Goal: Information Seeking & Learning: Get advice/opinions

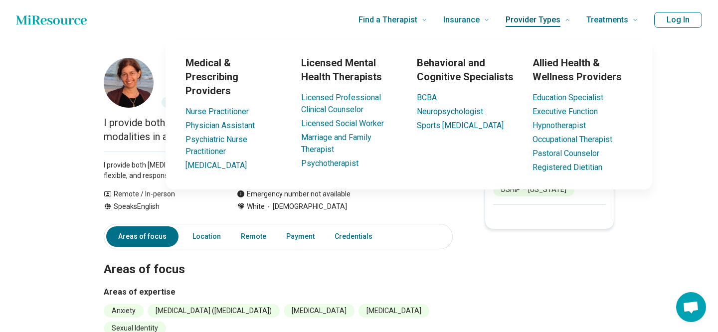
click at [541, 22] on span "Provider Types" at bounding box center [533, 20] width 55 height 14
click at [210, 161] on link "[MEDICAL_DATA]" at bounding box center [216, 165] width 61 height 9
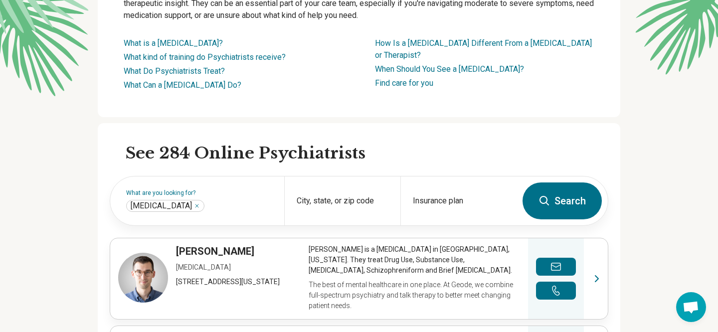
scroll to position [155, 0]
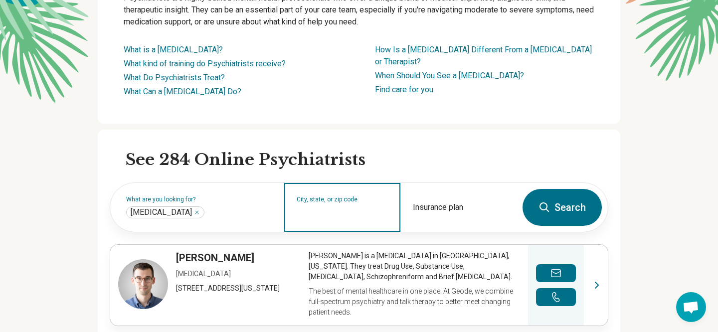
click at [342, 210] on input "City, state, or zip code" at bounding box center [343, 214] width 92 height 12
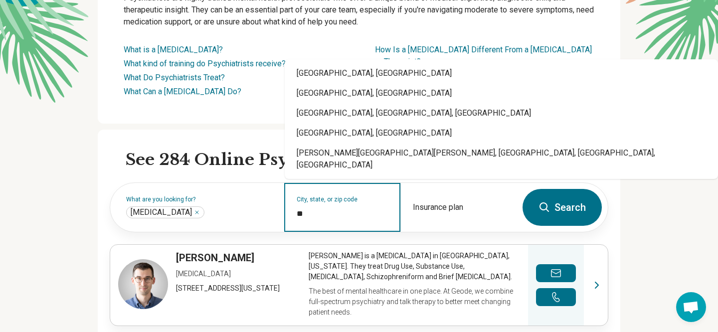
type input "*"
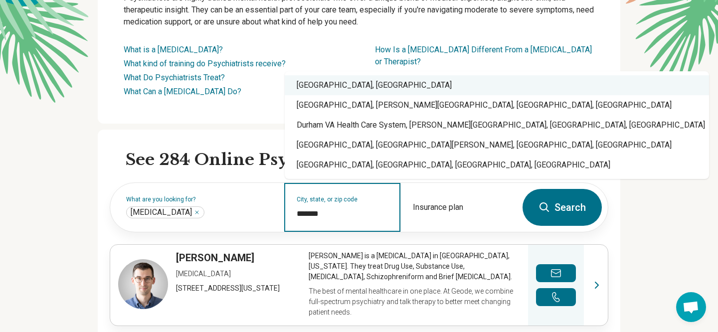
click at [319, 89] on div "Durham, NC" at bounding box center [497, 85] width 424 height 20
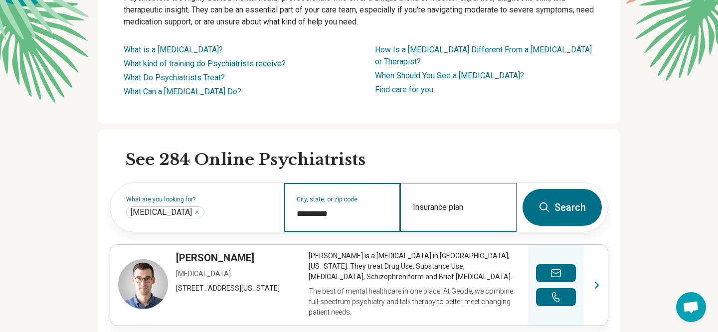
type input "**********"
click at [443, 204] on div "Insurance plan" at bounding box center [458, 207] width 116 height 49
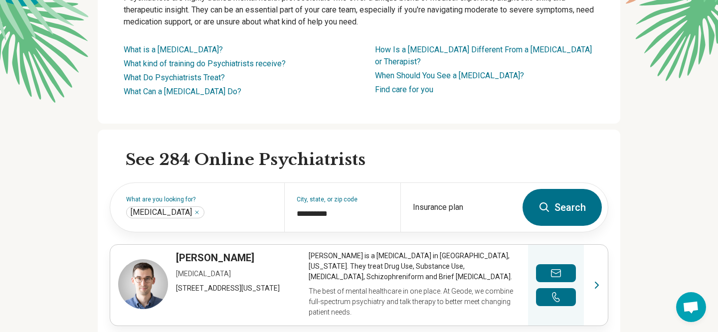
click at [565, 206] on button "Search" at bounding box center [562, 207] width 79 height 37
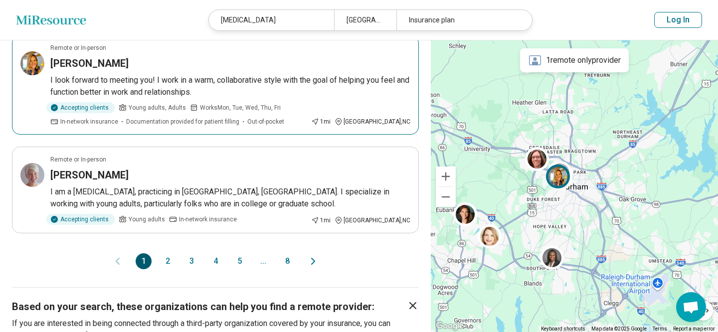
scroll to position [1007, 0]
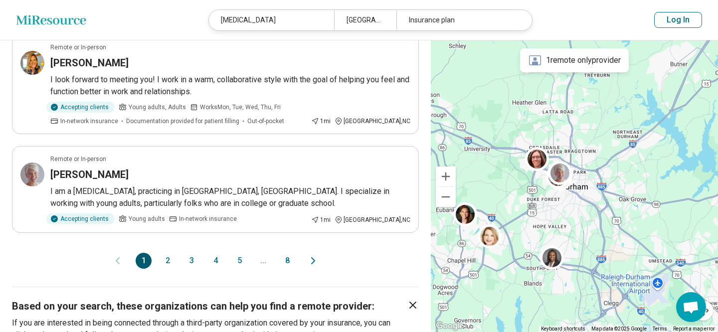
click at [511, 232] on div at bounding box center [574, 186] width 287 height 292
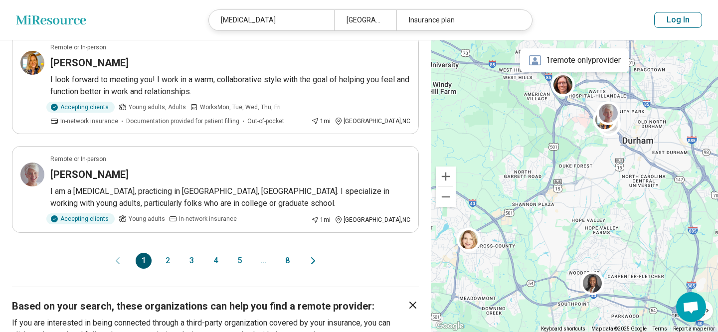
scroll to position [382, 0]
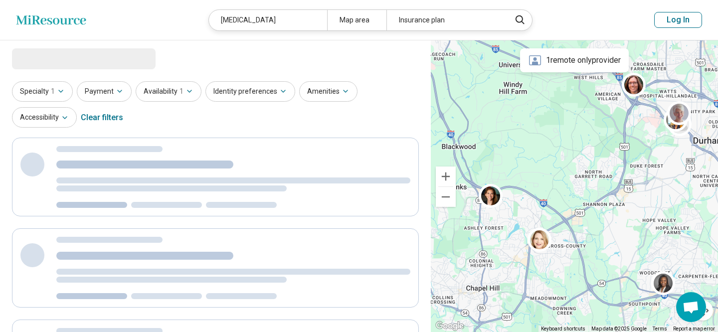
drag, startPoint x: 511, startPoint y: 232, endPoint x: 589, endPoint y: 232, distance: 78.8
click at [589, 232] on div at bounding box center [574, 186] width 287 height 292
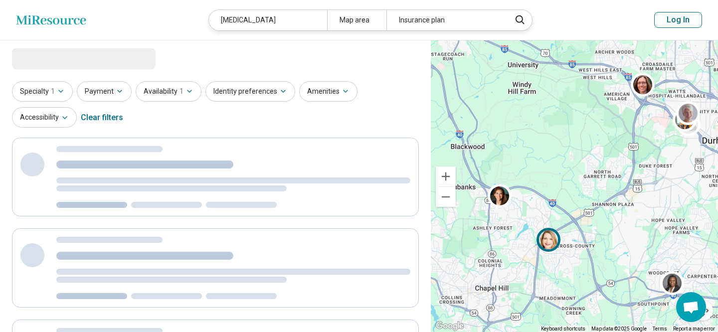
click at [548, 237] on img at bounding box center [549, 240] width 24 height 24
select select "***"
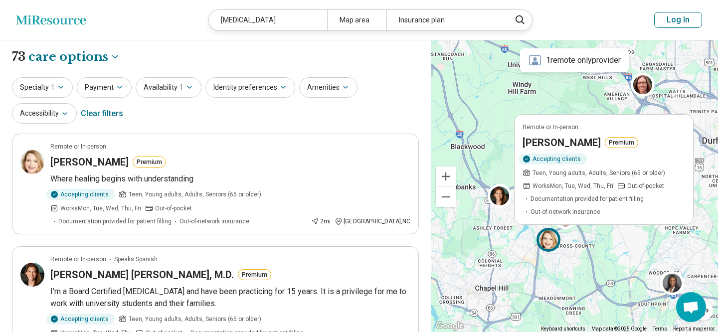
click at [486, 194] on div "Remote or In-person Amanda Dorn Premium Accepting clients Teen, Young adults, A…" at bounding box center [574, 186] width 287 height 292
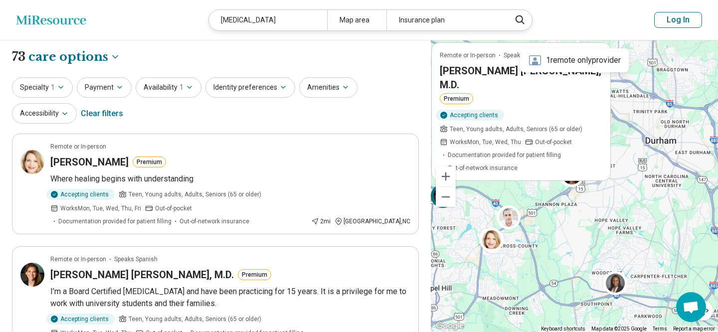
drag, startPoint x: 622, startPoint y: 243, endPoint x: 544, endPoint y: 229, distance: 79.4
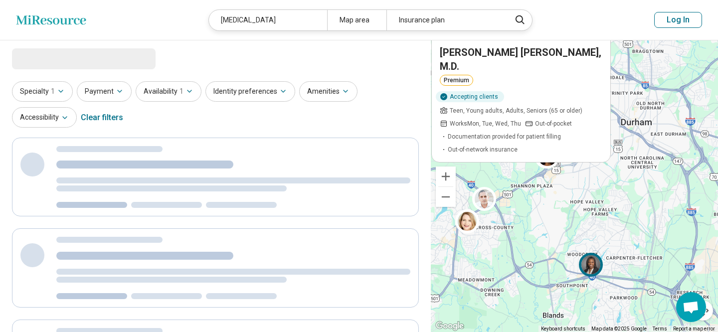
click at [589, 263] on img at bounding box center [591, 265] width 24 height 24
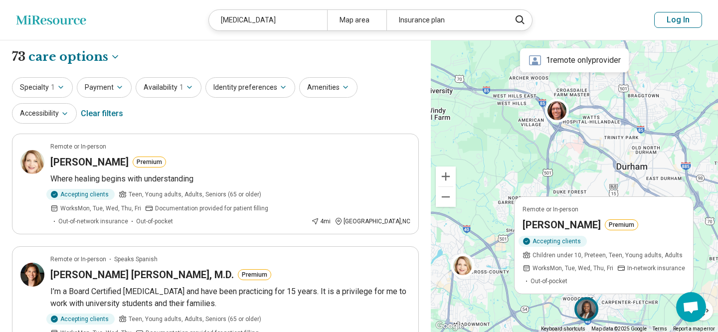
drag, startPoint x: 526, startPoint y: 267, endPoint x: 521, endPoint y: 318, distance: 51.1
click at [521, 318] on div "Remote or In-person Abimbola Akanji-Mapp Premium Accepting clients Children und…" at bounding box center [574, 186] width 287 height 292
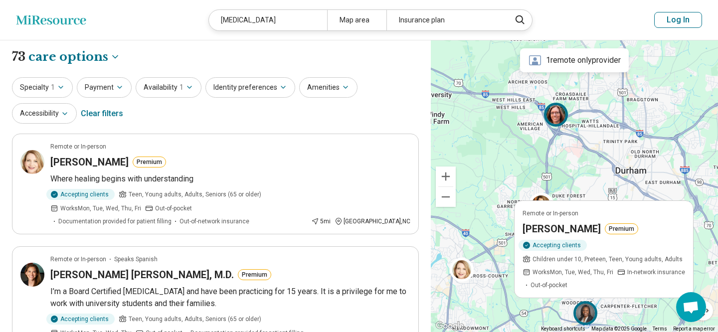
click at [555, 117] on img at bounding box center [556, 115] width 24 height 24
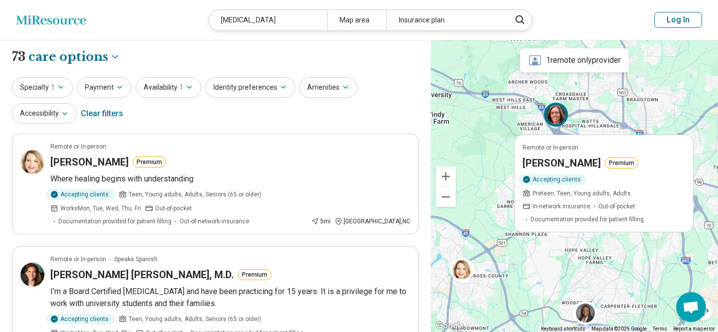
click at [510, 118] on div "Remote or In-person Jennifer Colvin Premium Accepting clients Preteen, Teen, Yo…" at bounding box center [574, 186] width 287 height 292
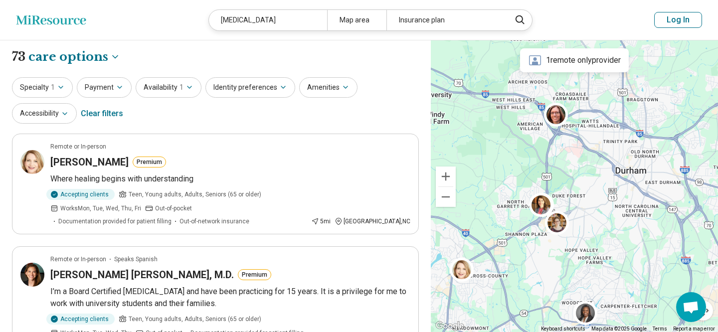
click at [510, 118] on div at bounding box center [574, 186] width 287 height 292
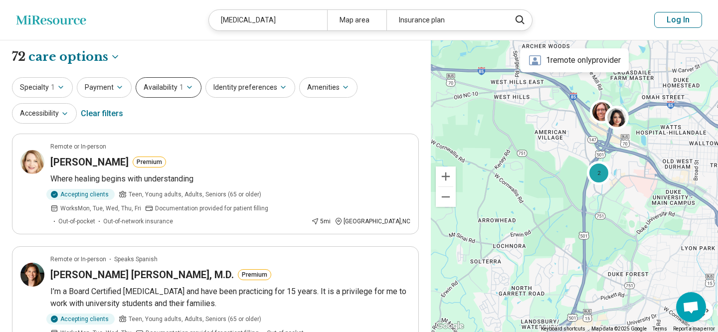
click at [190, 86] on icon "button" at bounding box center [190, 87] width 8 height 8
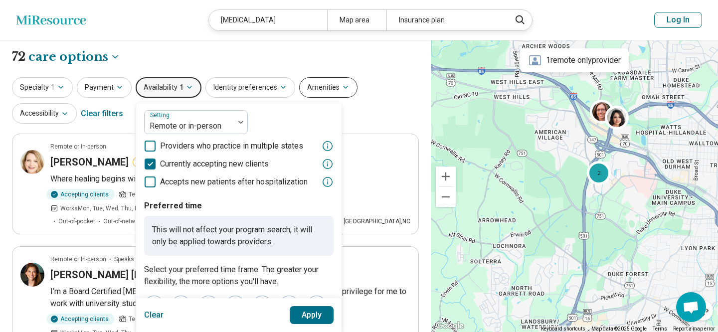
click at [312, 86] on button "Amenities" at bounding box center [328, 87] width 58 height 20
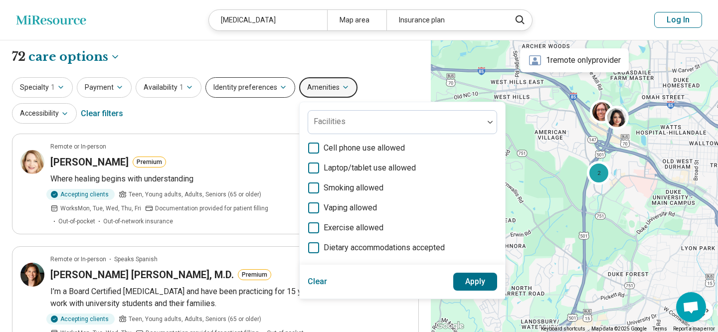
click at [279, 85] on icon "button" at bounding box center [283, 87] width 8 height 8
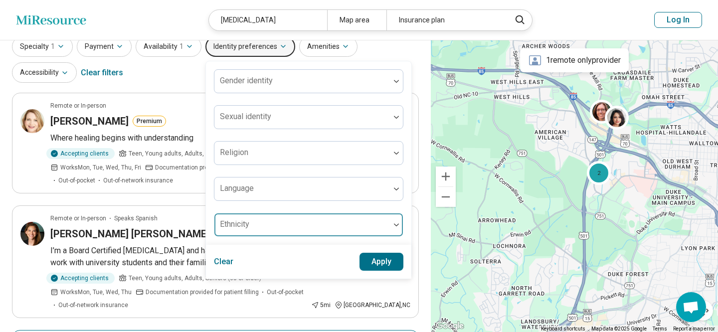
scroll to position [38, 0]
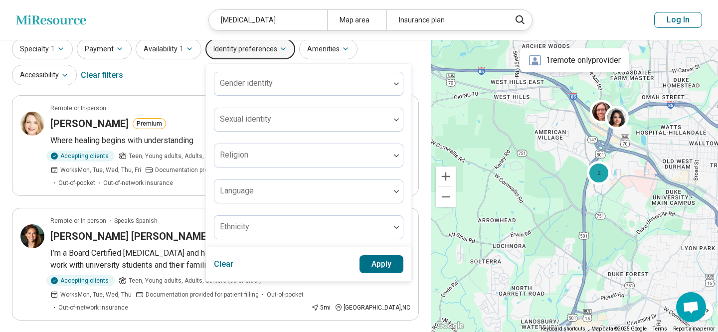
click at [171, 82] on div "Specialty 1 Payment Availability 1 Identity preferences Gender identity Sexual …" at bounding box center [215, 63] width 407 height 48
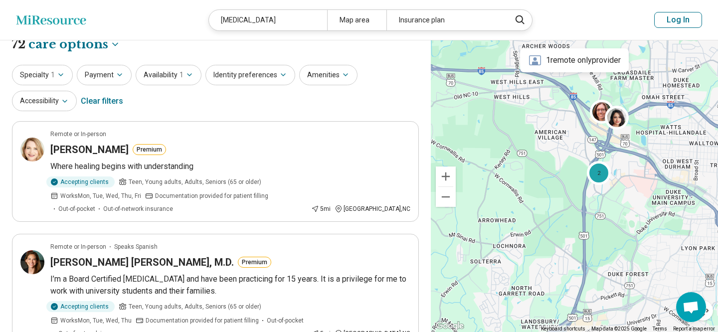
scroll to position [0, 0]
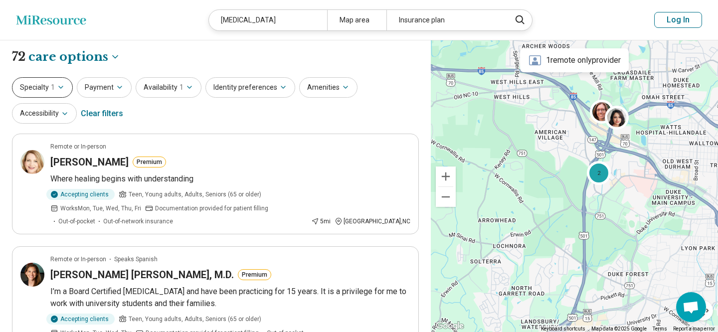
click at [63, 87] on icon "button" at bounding box center [61, 87] width 8 height 8
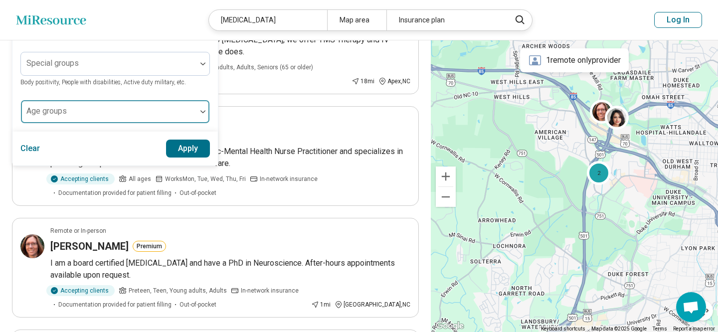
scroll to position [360, 0]
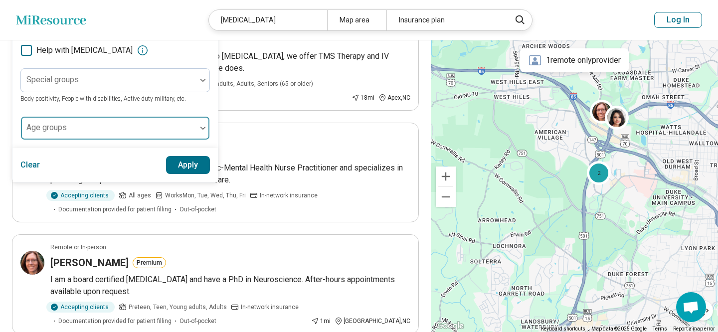
click at [117, 123] on div at bounding box center [109, 128] width 176 height 22
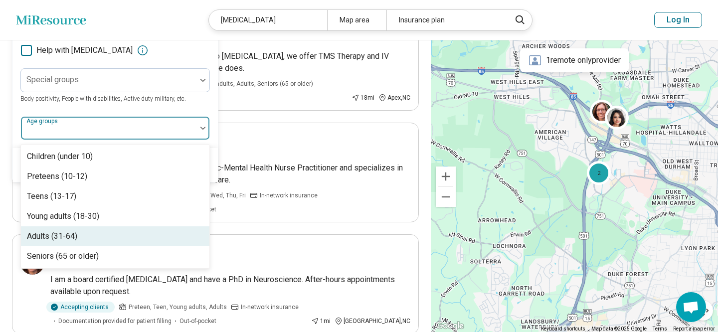
click at [104, 233] on div "Adults (31-64)" at bounding box center [115, 236] width 188 height 20
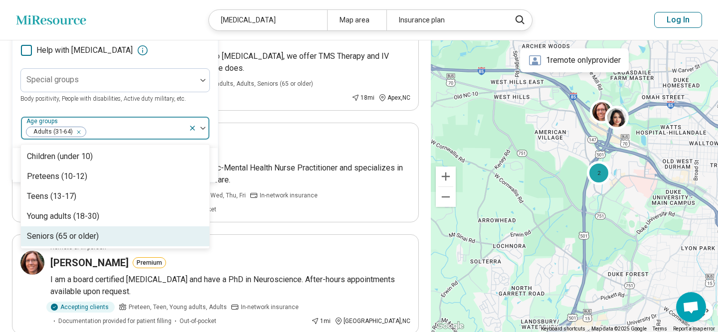
click at [83, 237] on div "Seniors (65 or older)" at bounding box center [63, 236] width 72 height 12
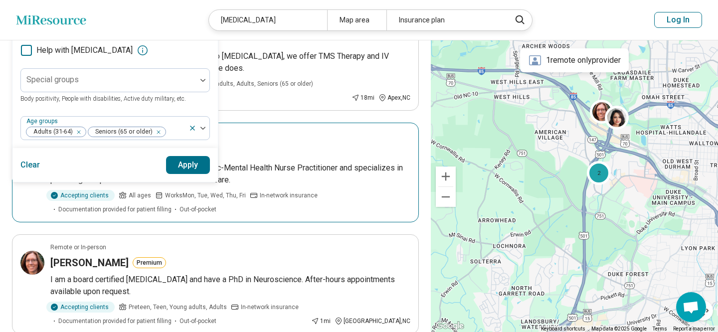
click at [300, 135] on div "Remote only" at bounding box center [230, 135] width 360 height 9
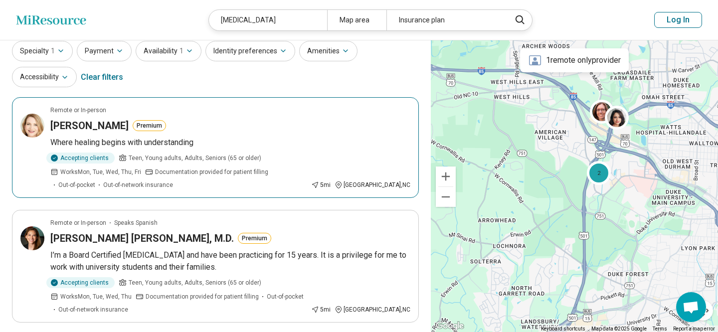
scroll to position [0, 0]
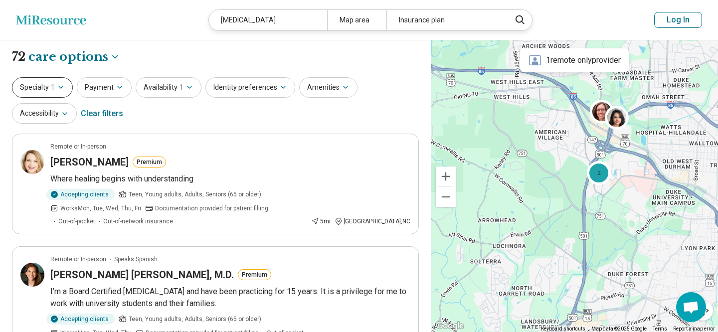
click at [61, 83] on icon "button" at bounding box center [61, 87] width 8 height 8
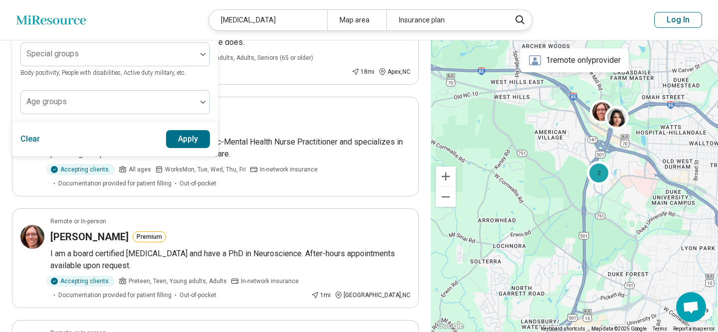
scroll to position [385, 0]
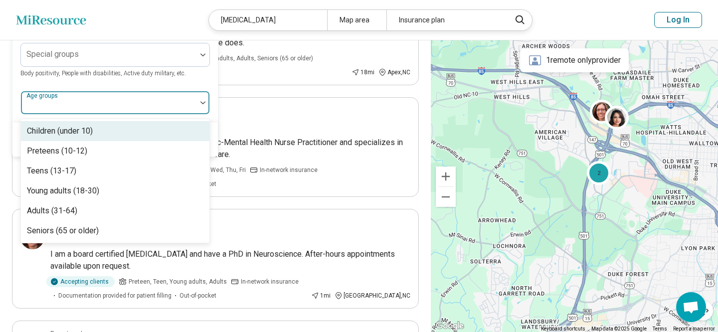
click at [113, 98] on div at bounding box center [109, 103] width 176 height 22
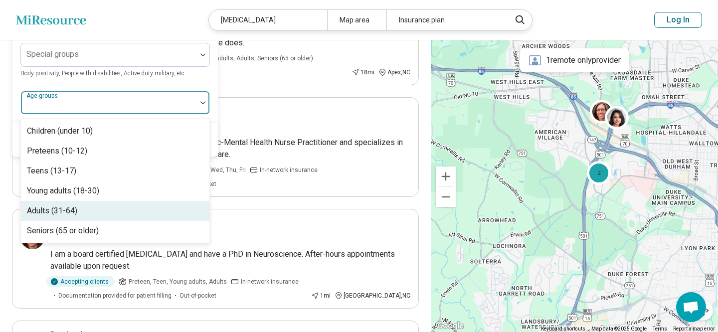
click at [101, 206] on div "Adults (31-64)" at bounding box center [115, 211] width 188 height 20
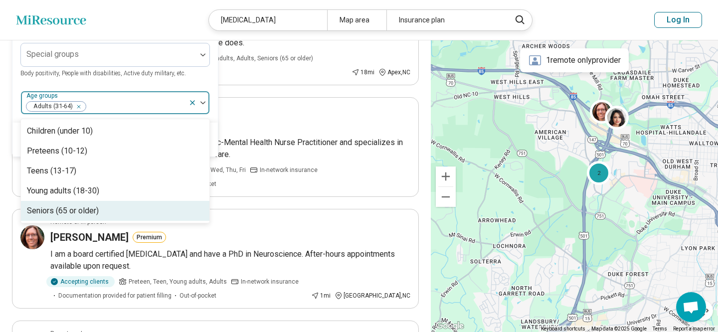
click at [97, 213] on div "Seniors (65 or older)" at bounding box center [63, 211] width 72 height 12
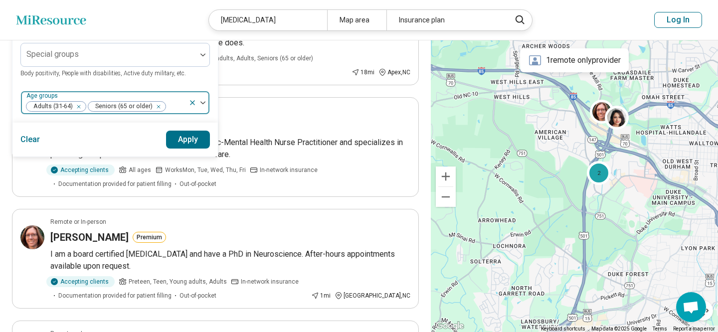
click at [173, 96] on div "Adults (31-64) Seniors (65 or older)" at bounding box center [105, 103] width 168 height 22
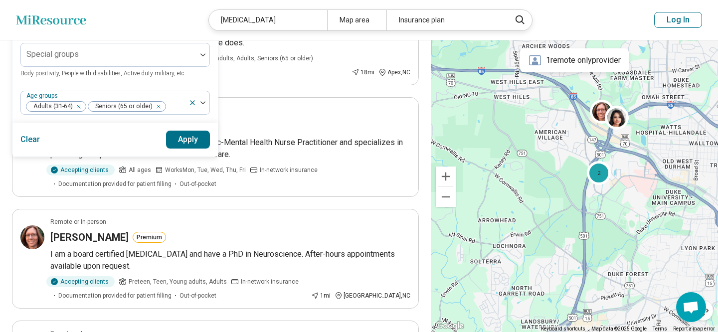
click at [181, 136] on button "Apply" at bounding box center [188, 140] width 44 height 18
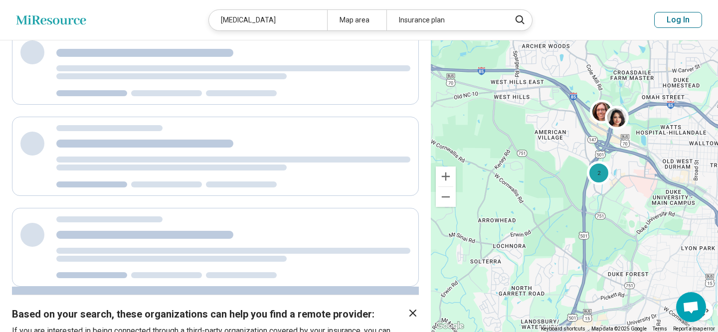
scroll to position [0, 0]
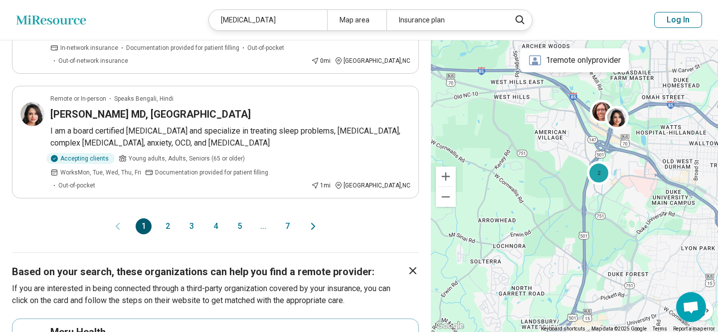
scroll to position [1094, 0]
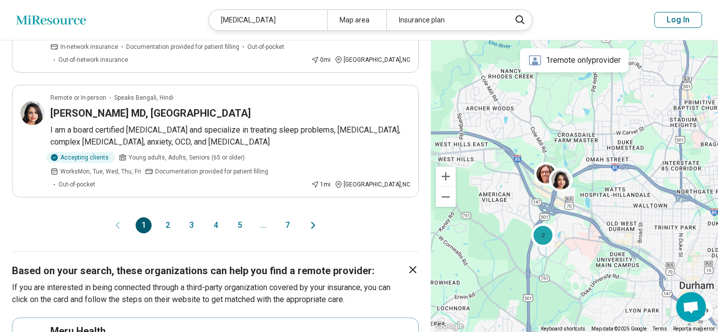
drag, startPoint x: 596, startPoint y: 133, endPoint x: 540, endPoint y: 196, distance: 85.5
click at [540, 196] on div "2" at bounding box center [574, 186] width 287 height 292
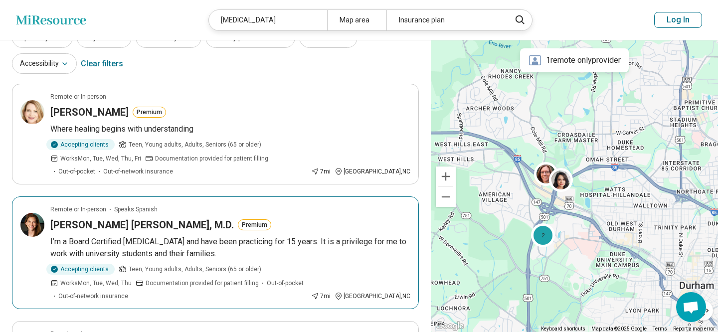
scroll to position [49, 0]
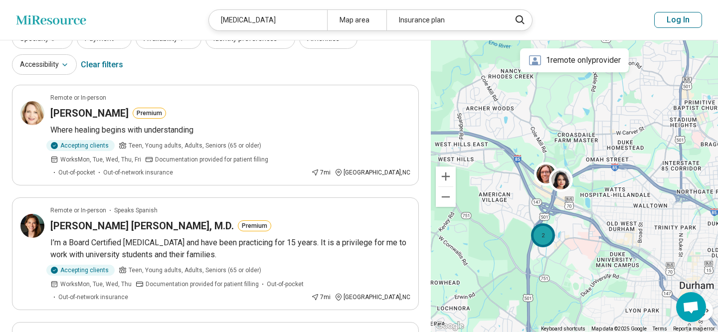
click at [549, 234] on div "2" at bounding box center [543, 235] width 24 height 24
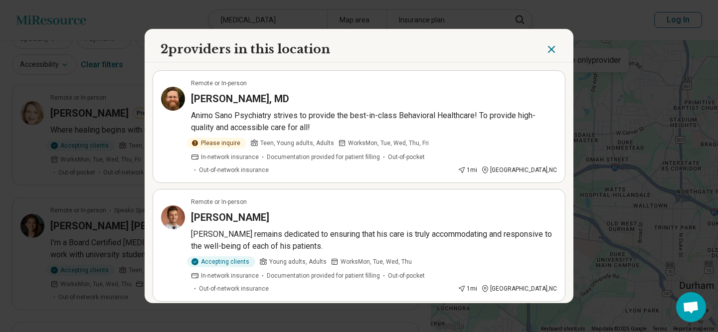
click at [552, 49] on icon "Close" at bounding box center [552, 49] width 12 height 12
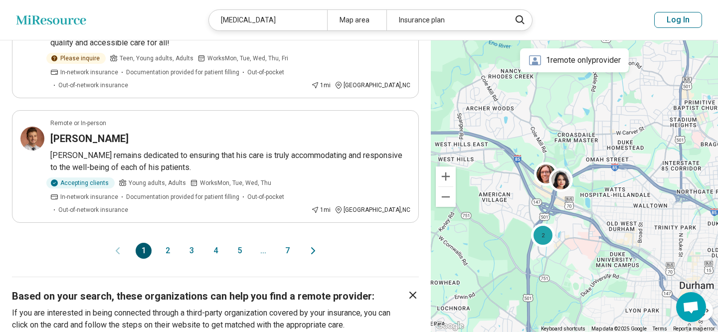
scroll to position [1070, 0]
click at [160, 242] on button "2" at bounding box center [168, 250] width 16 height 16
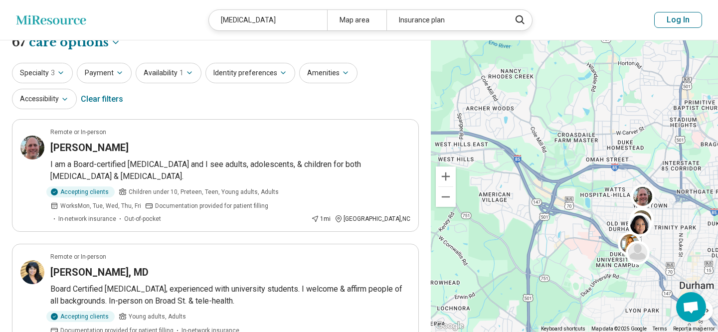
scroll to position [8, 0]
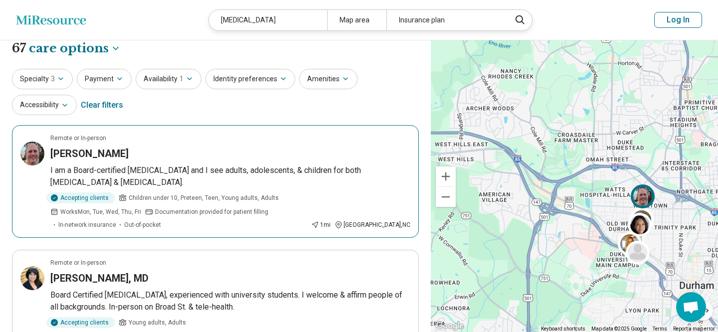
click at [101, 162] on article "Remote or In-person Daniel Greene I am a Board-certified psychiatrist and I see…" at bounding box center [215, 181] width 407 height 113
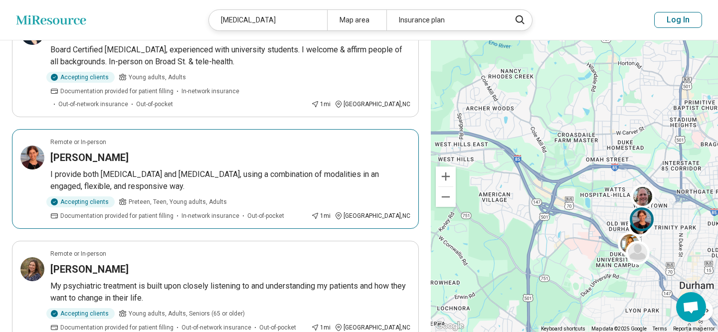
scroll to position [256, 0]
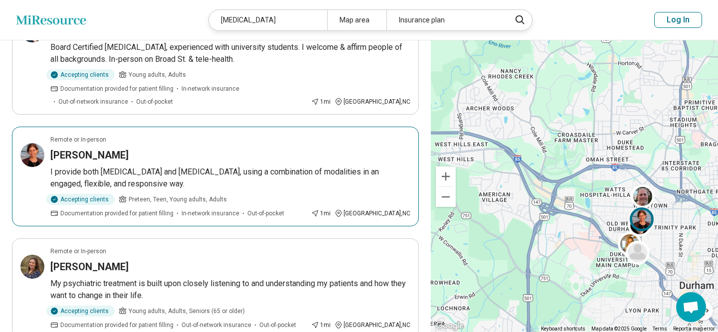
click at [288, 168] on p "I provide both medication management and psychotherapy, using a combination of …" at bounding box center [230, 178] width 360 height 24
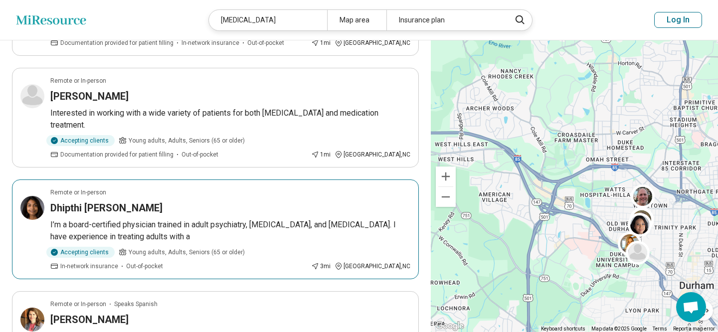
scroll to position [778, 0]
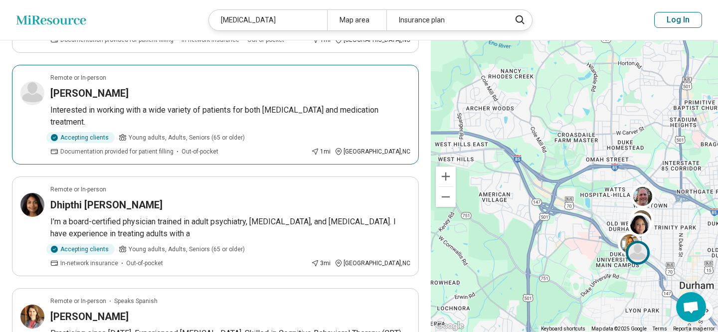
click at [291, 111] on p "Interested in working with a wide variety of patients for both [MEDICAL_DATA] a…" at bounding box center [230, 116] width 360 height 24
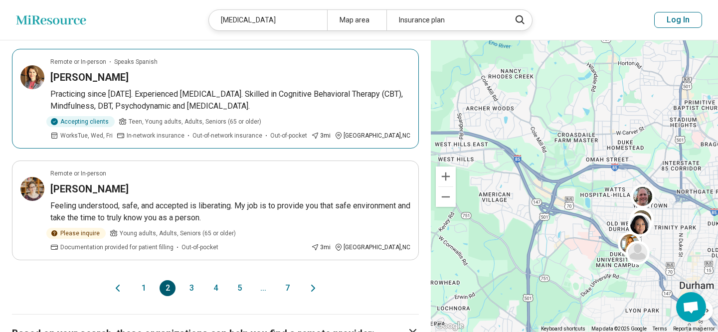
scroll to position [1019, 0]
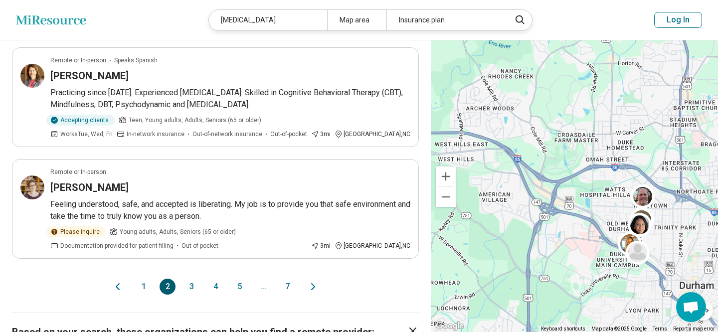
click at [188, 279] on button "3" at bounding box center [192, 287] width 16 height 16
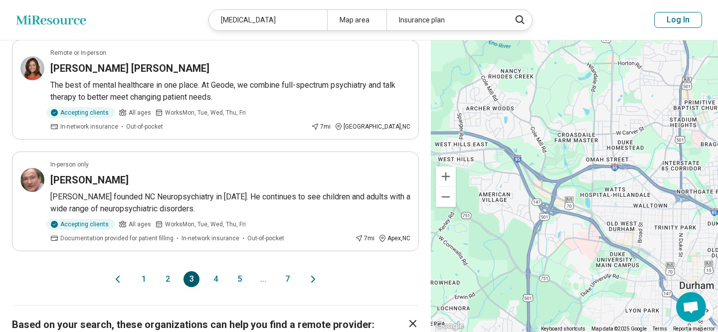
scroll to position [1018, 0]
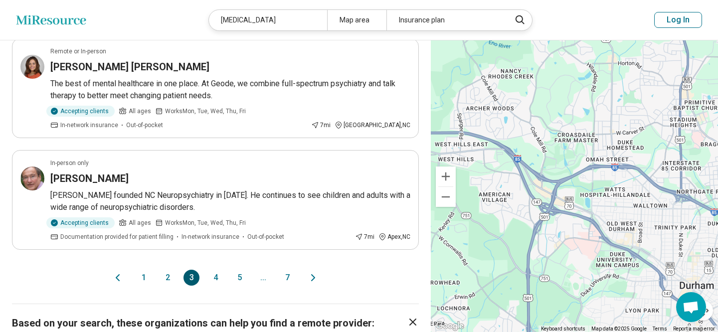
click at [222, 276] on button "4" at bounding box center [215, 278] width 16 height 16
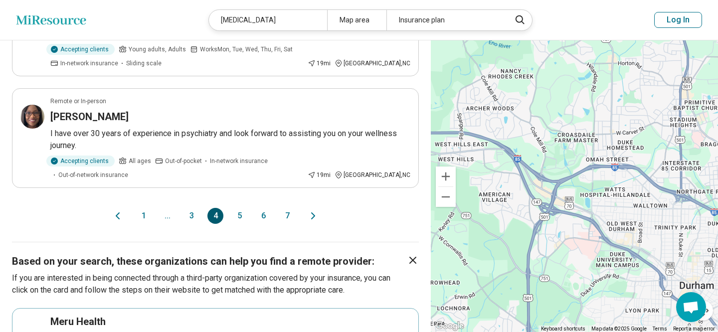
scroll to position [1033, 0]
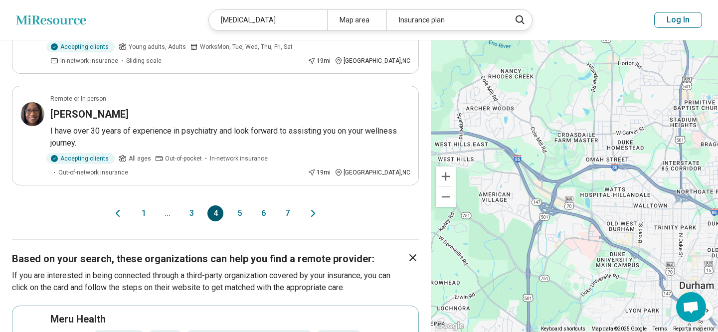
click at [239, 205] on button "5" at bounding box center [239, 213] width 16 height 16
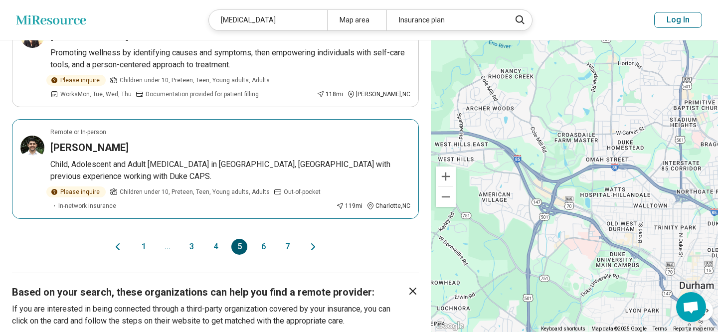
scroll to position [1019, 0]
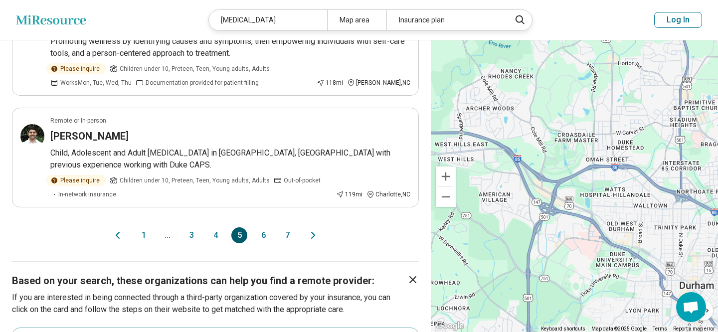
click at [264, 227] on button "6" at bounding box center [263, 235] width 16 height 16
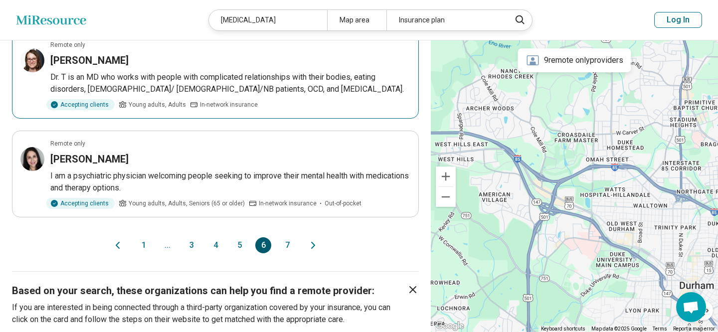
scroll to position [1009, 0]
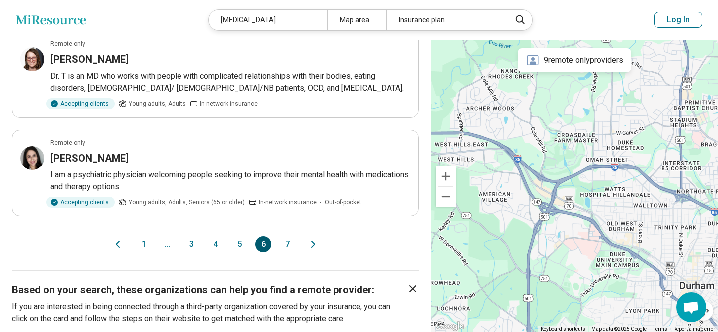
click at [285, 236] on button "7" at bounding box center [287, 244] width 16 height 16
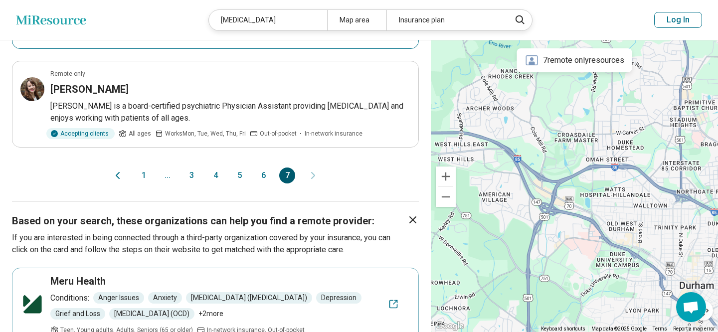
scroll to position [708, 0]
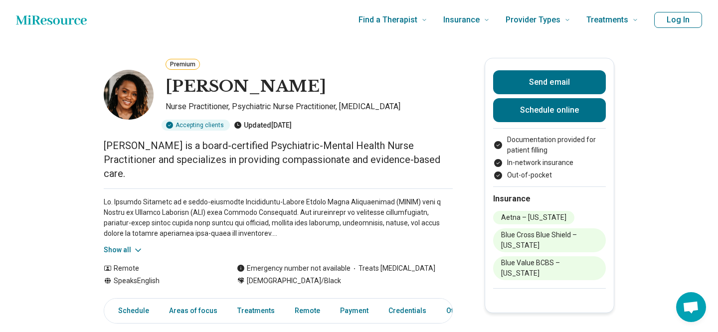
click at [144, 178] on p "Dr. Jewelle Robinson is a board-certified Psychiatric-Mental Health Nurse Pract…" at bounding box center [278, 160] width 349 height 42
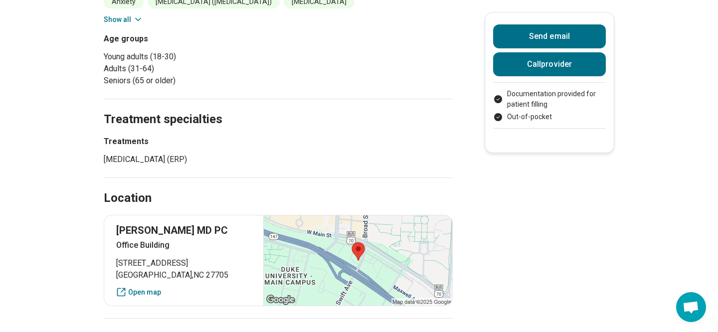
scroll to position [332, 0]
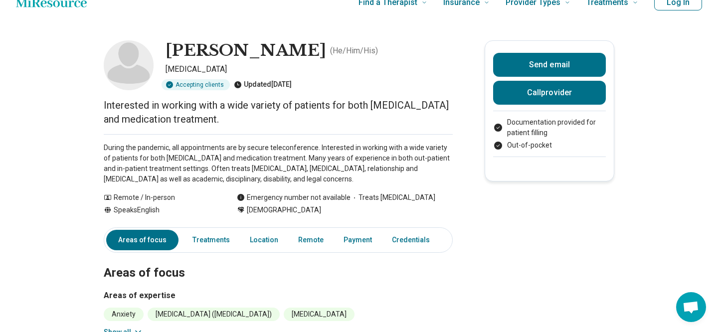
scroll to position [38, 0]
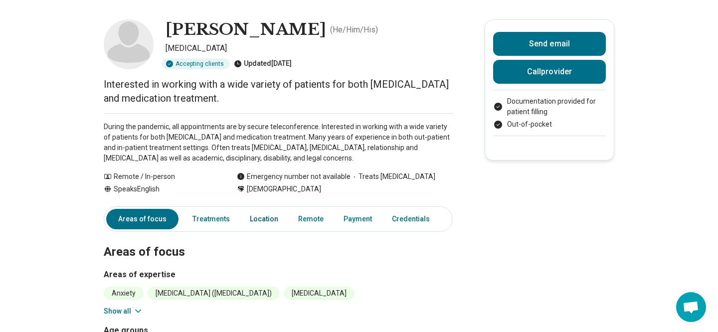
click at [254, 213] on link "Location" at bounding box center [264, 219] width 40 height 20
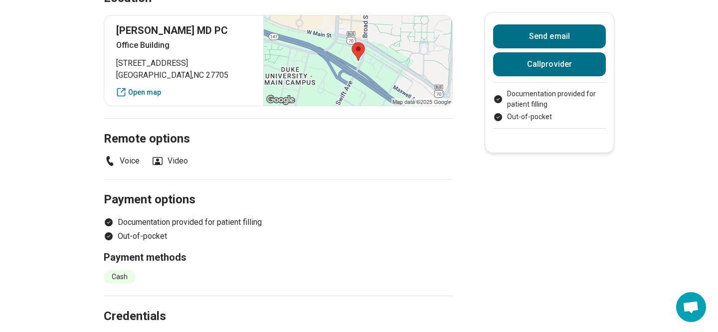
scroll to position [532, 0]
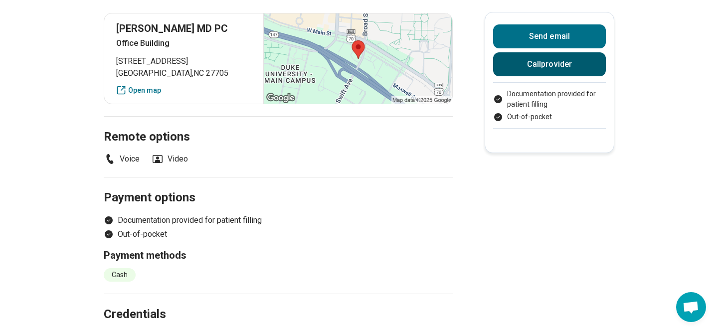
click at [525, 63] on button "Call provider" at bounding box center [549, 64] width 113 height 24
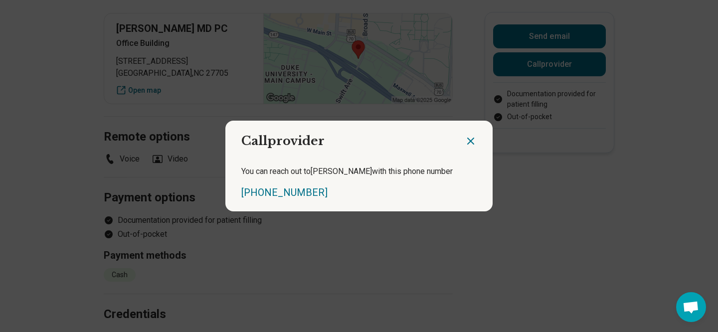
click at [473, 138] on icon "Close dialog" at bounding box center [471, 141] width 6 height 6
